Goal: Task Accomplishment & Management: Use online tool/utility

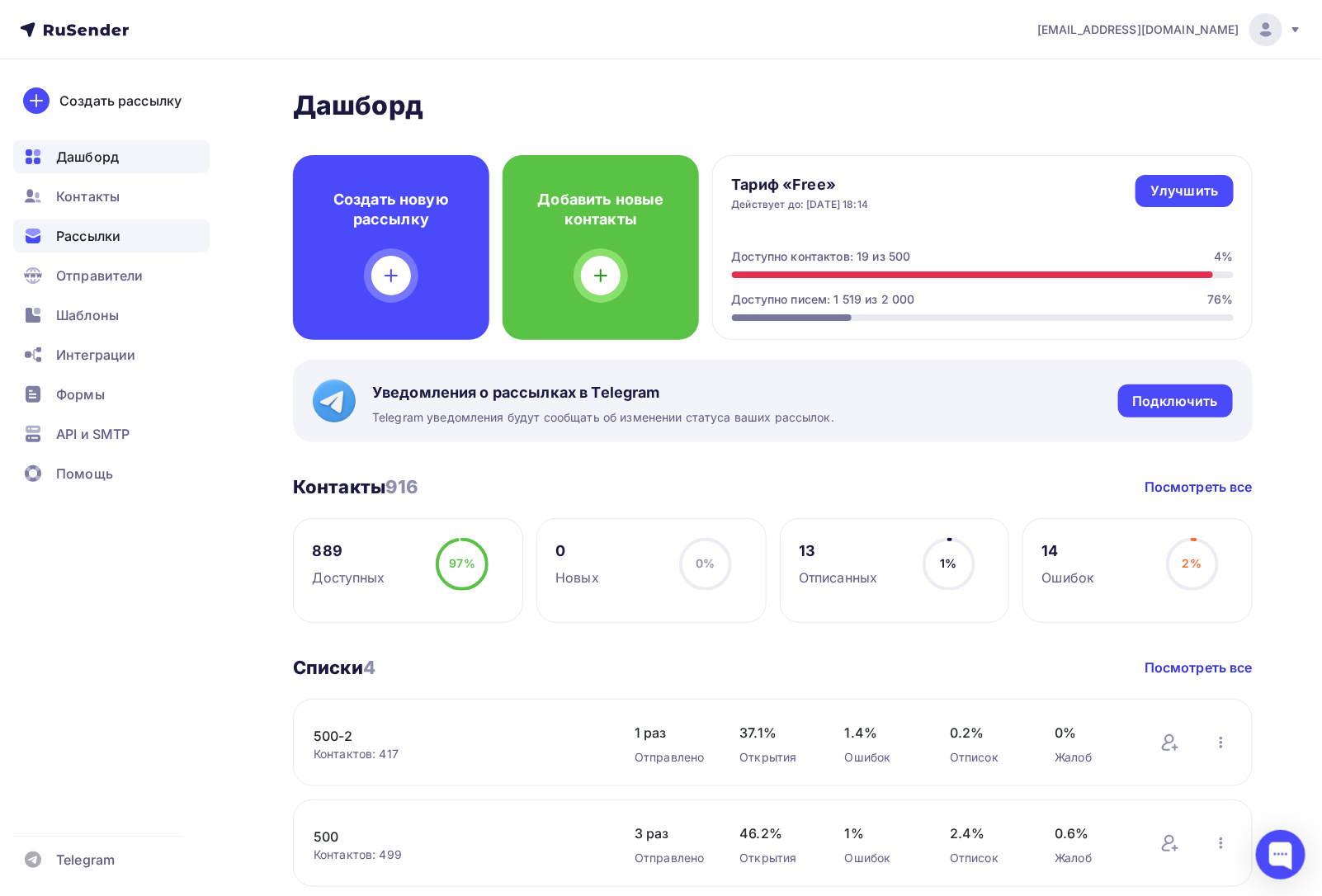
click at [100, 231] on span "Рассылки" at bounding box center [88, 236] width 64 height 20
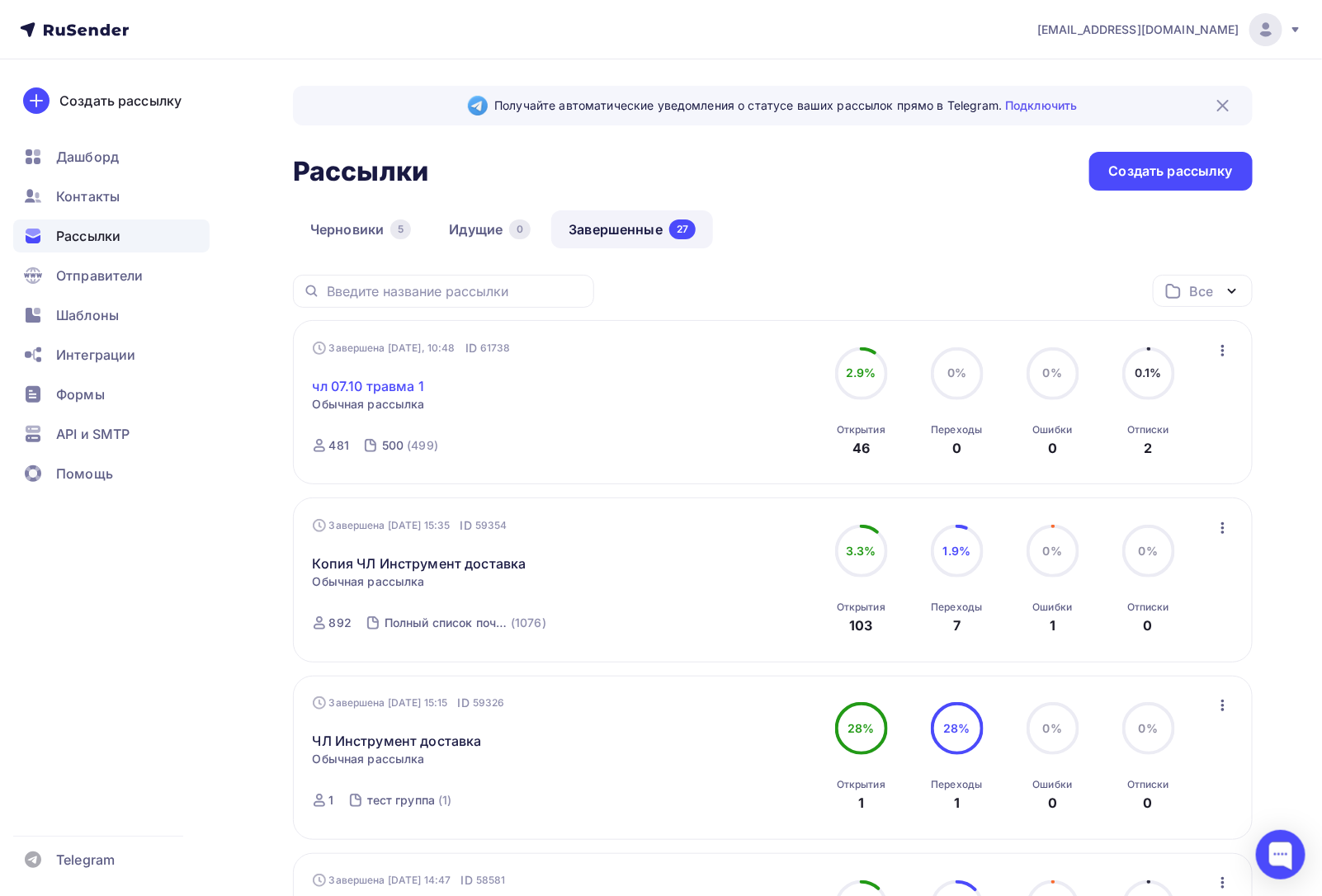
click at [390, 382] on link "чл 07.10 травма 1" at bounding box center [368, 387] width 111 height 20
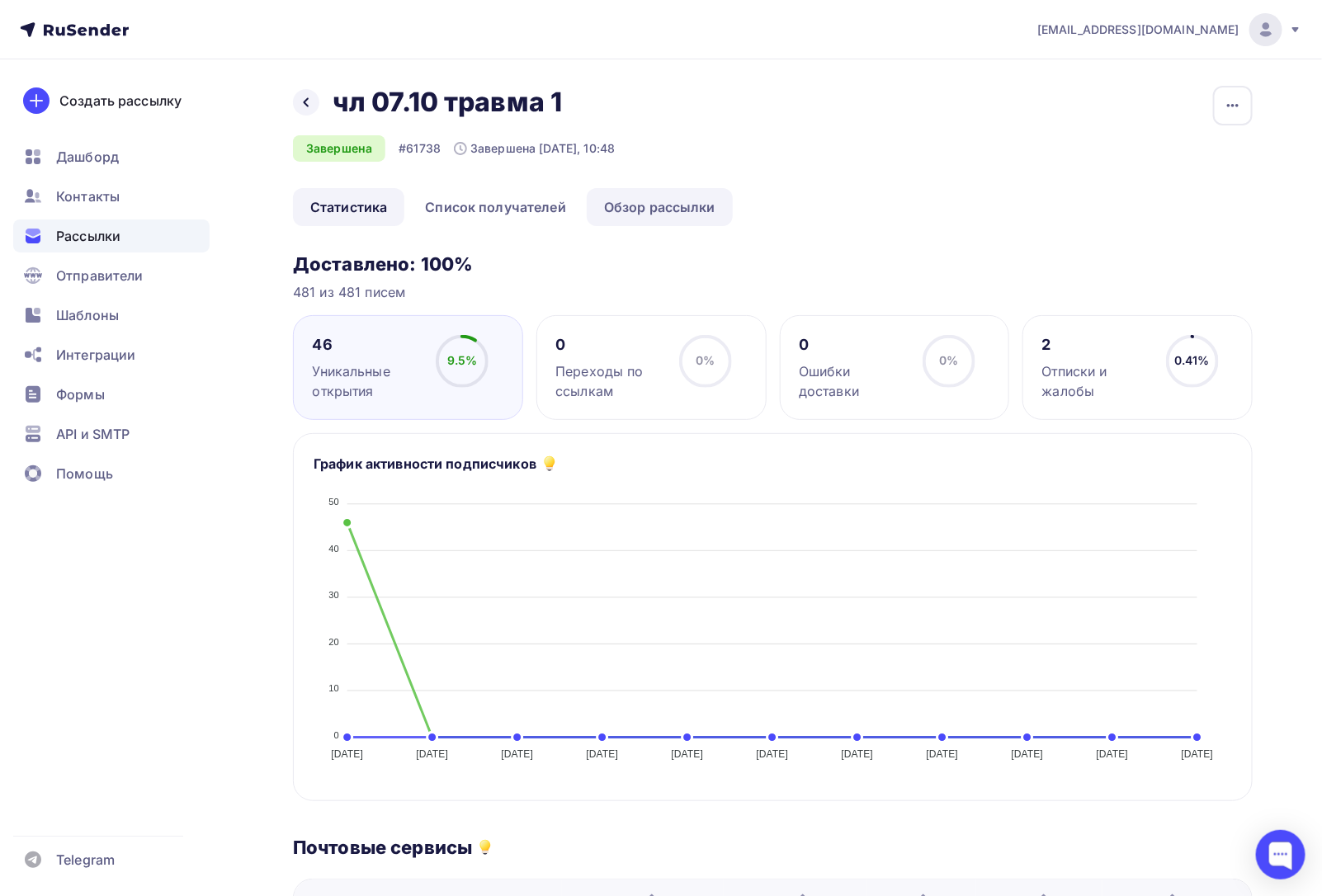
click at [661, 212] on link "Обзор рассылки" at bounding box center [660, 207] width 147 height 38
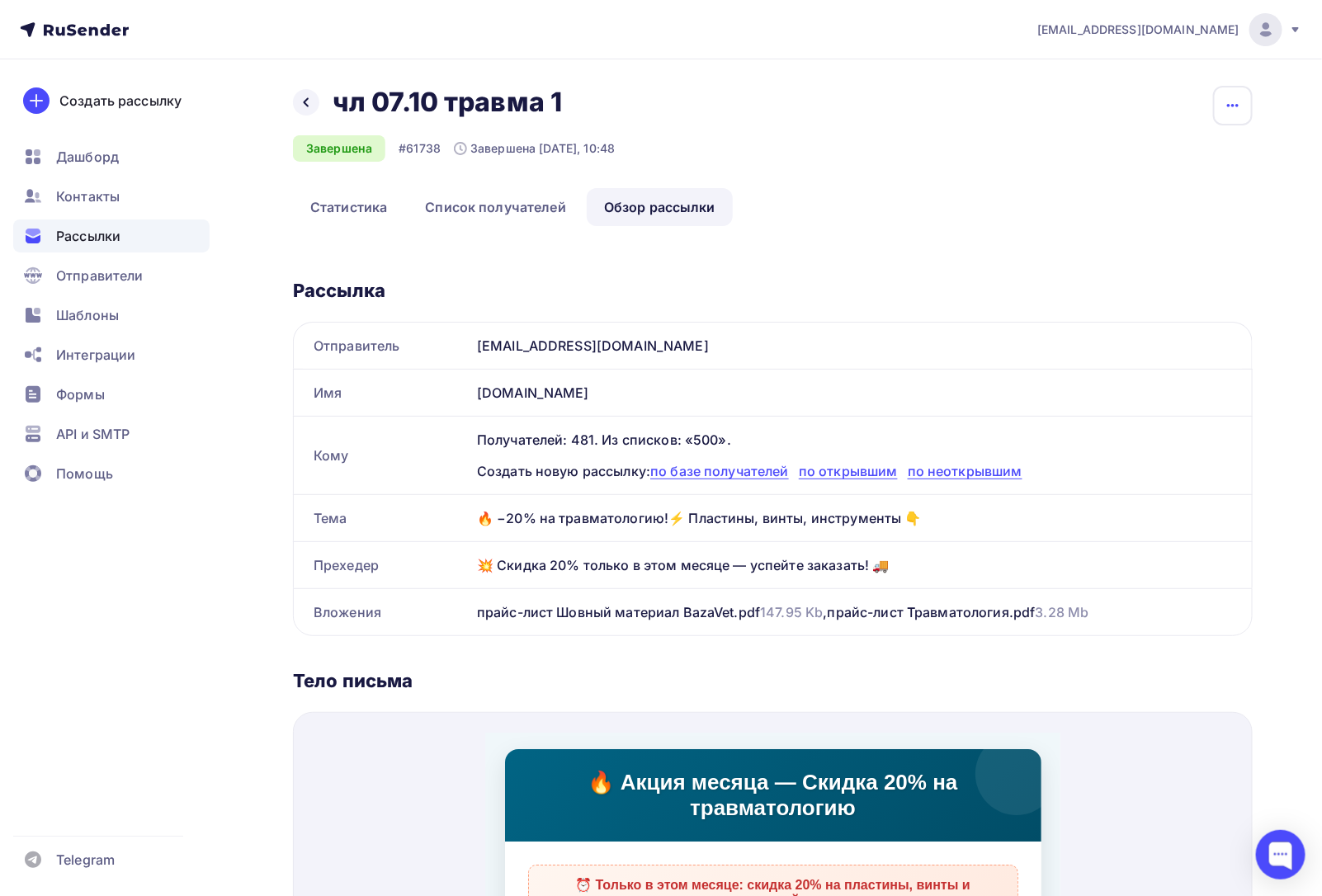
click at [1234, 100] on icon "button" at bounding box center [1232, 105] width 20 height 20
click at [868, 223] on ul "Статистика Список получателей Обзор рассылки" at bounding box center [773, 207] width 960 height 38
click at [304, 83] on div "Назад чл 07.10 травма 1 чл 07.10 травма 1 Завершена #61738 Завершена [DATE], 10…" at bounding box center [661, 806] width 1322 height 1496
click at [310, 100] on icon at bounding box center [306, 101] width 13 height 13
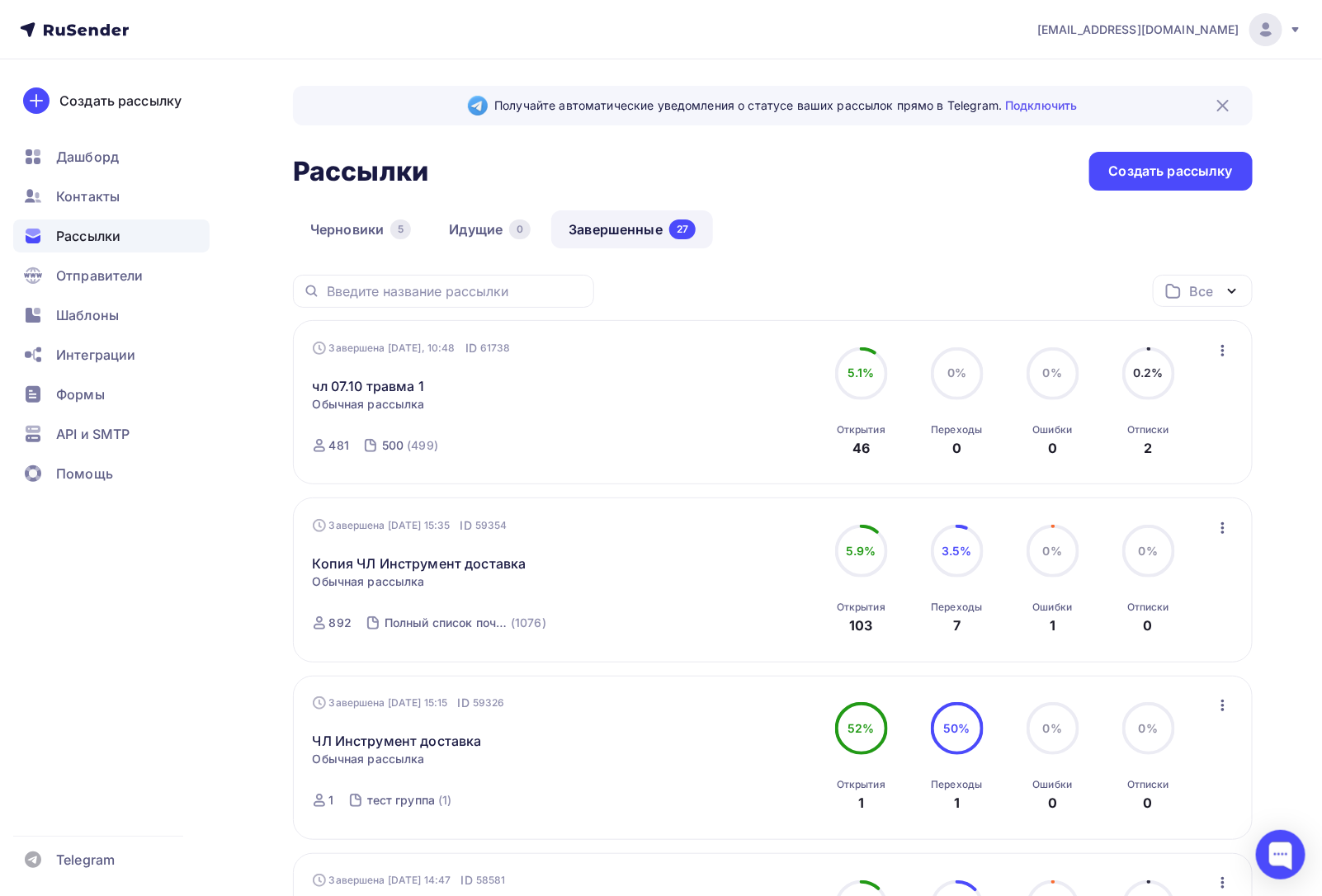
click at [1219, 344] on icon "button" at bounding box center [1223, 351] width 20 height 20
click at [1220, 463] on div "Копировать в новую" at bounding box center [1149, 460] width 169 height 20
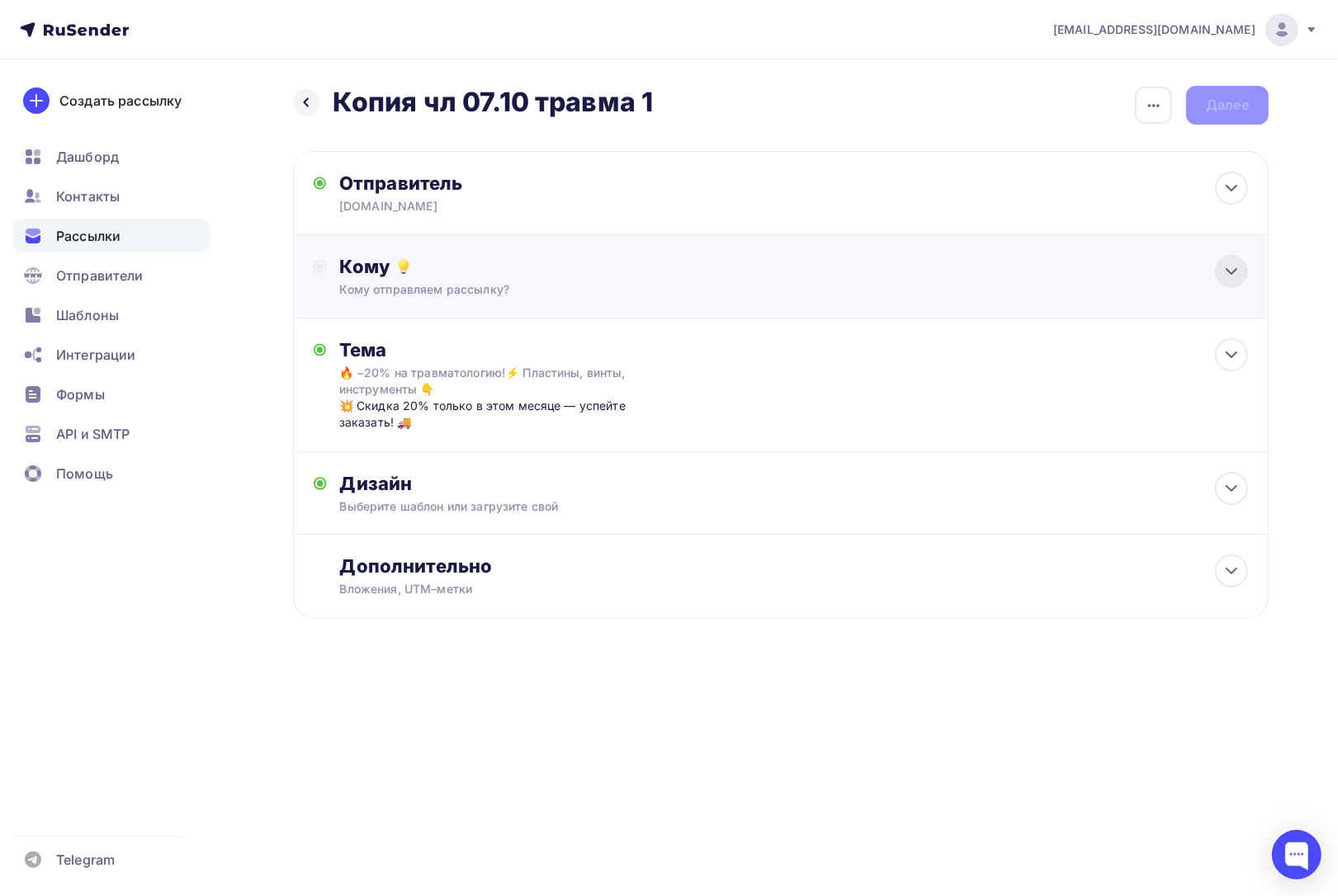
click at [1222, 272] on icon at bounding box center [1232, 271] width 20 height 20
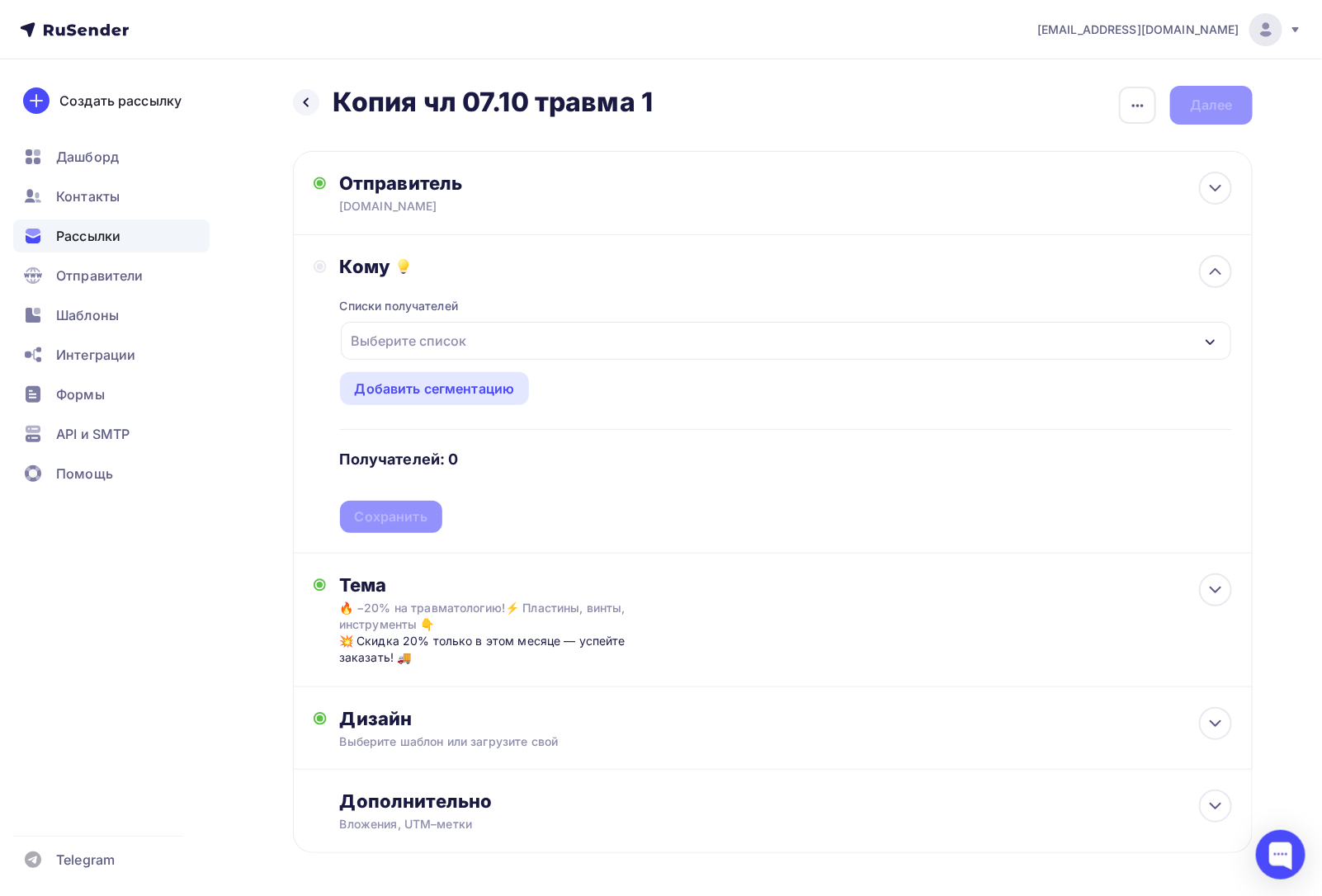
click at [474, 338] on div "Выберите список" at bounding box center [786, 340] width 890 height 38
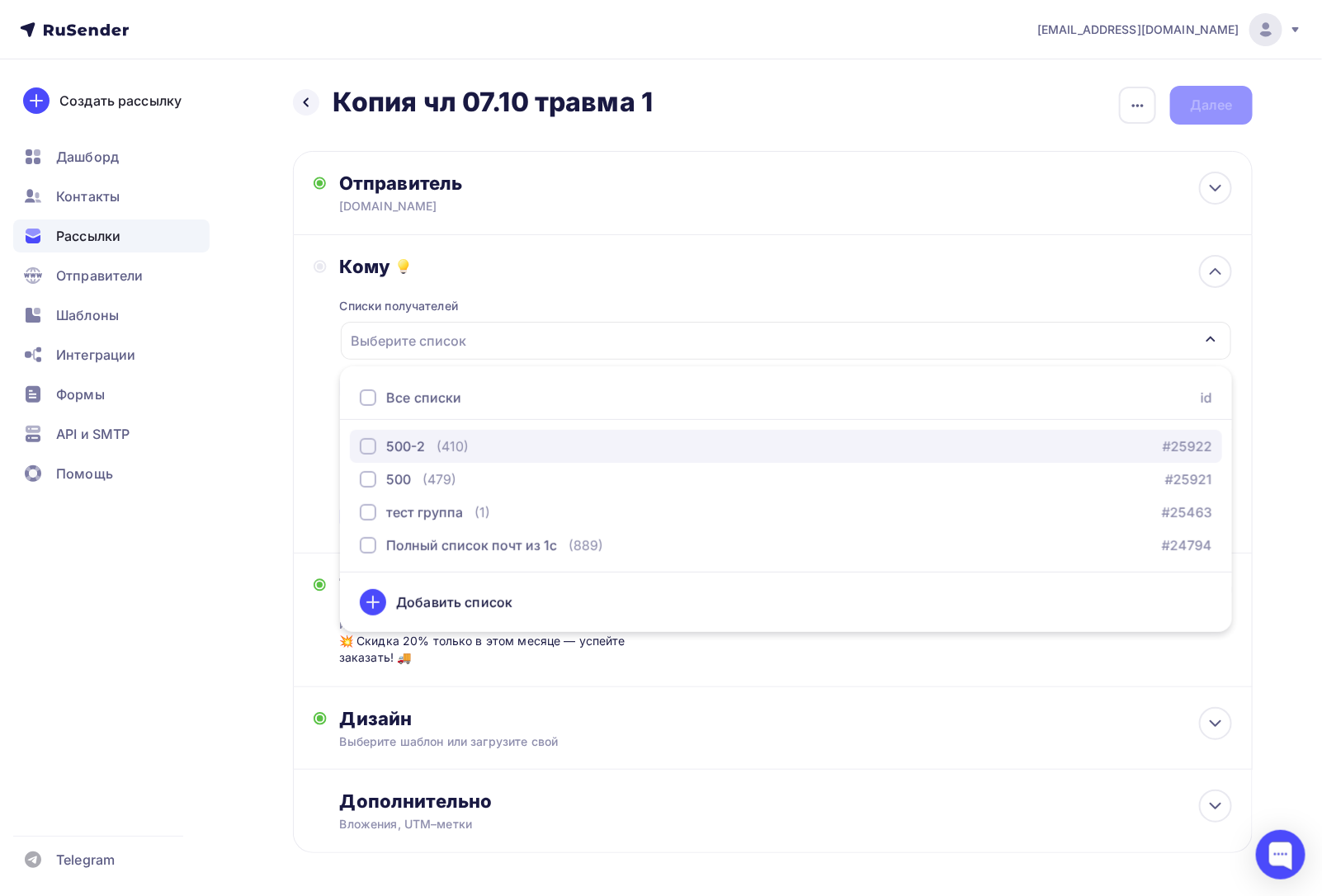
click at [413, 444] on div "500-2" at bounding box center [405, 447] width 38 height 20
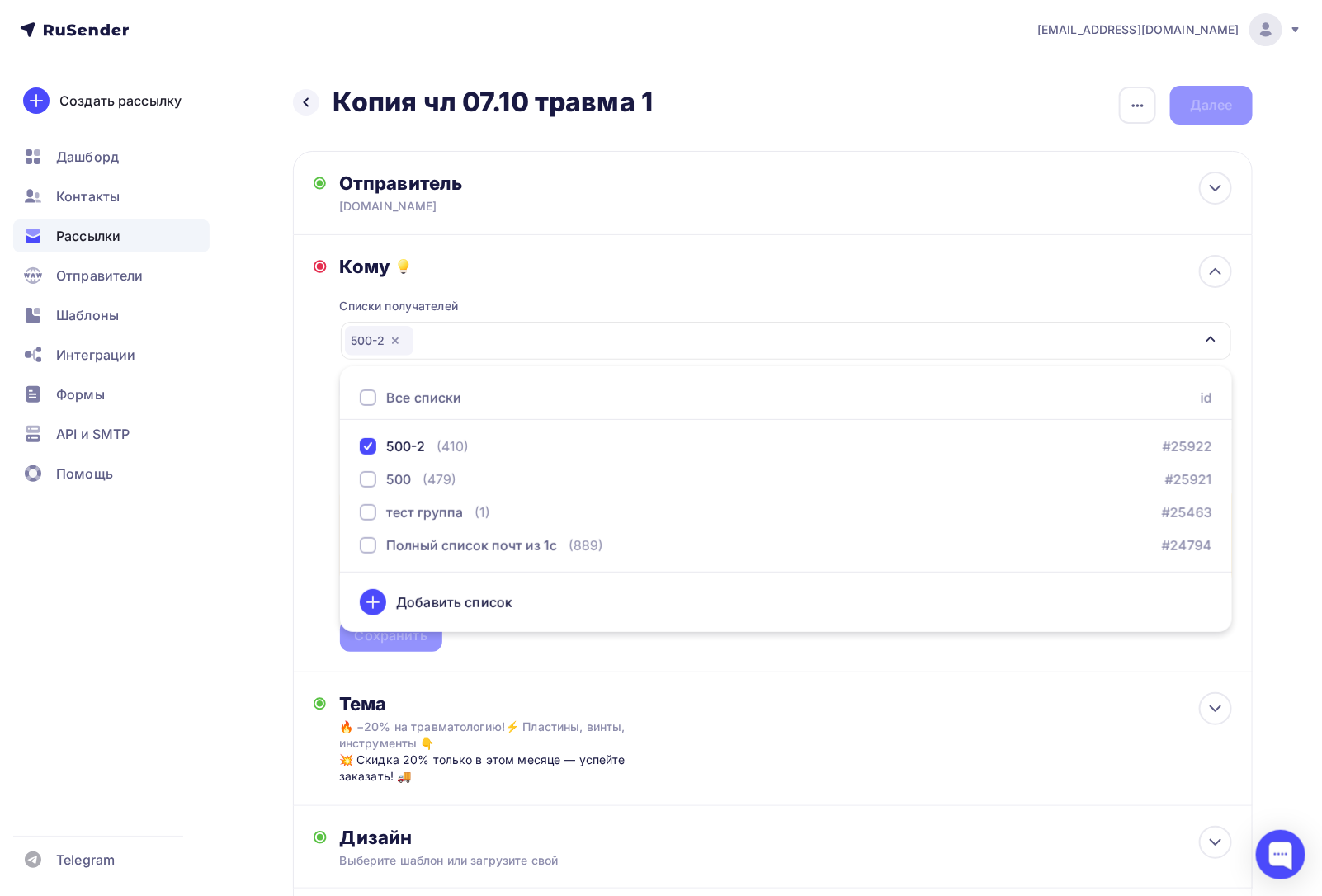
click at [236, 623] on div "Назад Копия чл 07.10 травма 1 Копия чл 07.10 травма 1 Закончить позже Переимено…" at bounding box center [661, 568] width 1322 height 1019
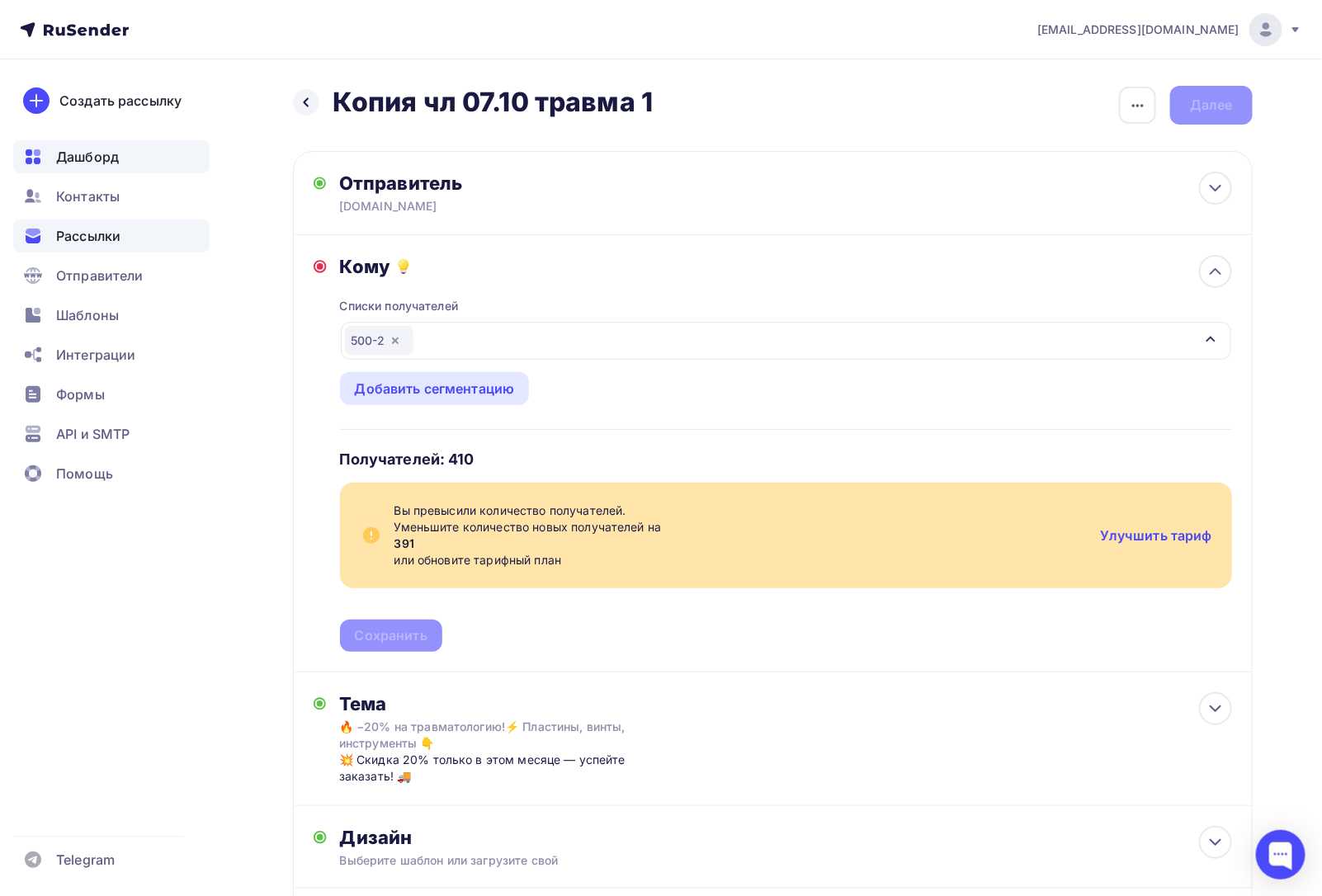
click at [76, 161] on span "Дашборд" at bounding box center [88, 156] width 63 height 20
